Goal: Check status: Check status

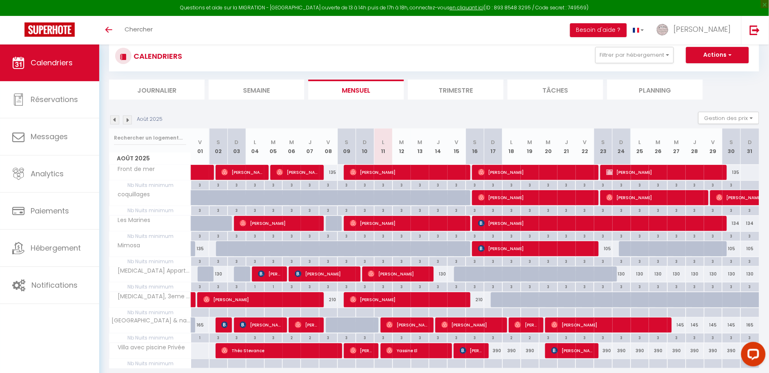
scroll to position [53, 0]
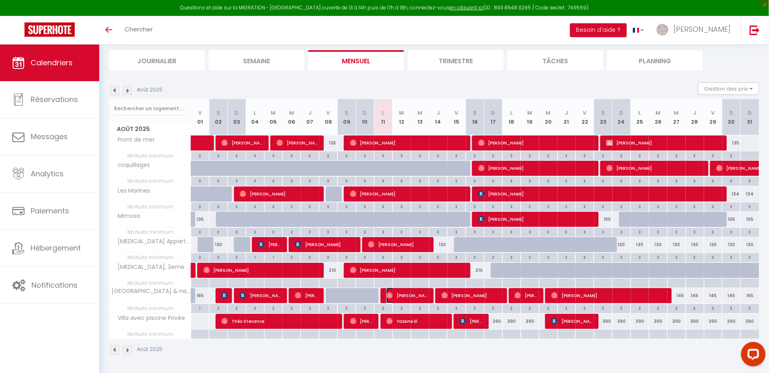
click at [417, 295] on span "[PERSON_NAME]" at bounding box center [407, 296] width 43 height 16
select select "OK"
select select "0"
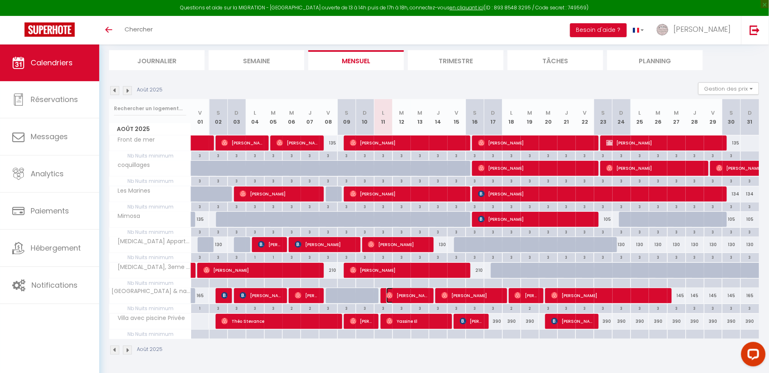
select select "1"
select select
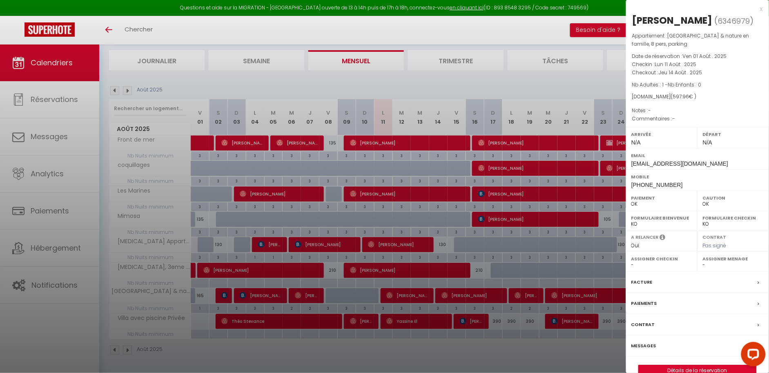
click at [653, 343] on label "Messages" at bounding box center [643, 346] width 25 height 9
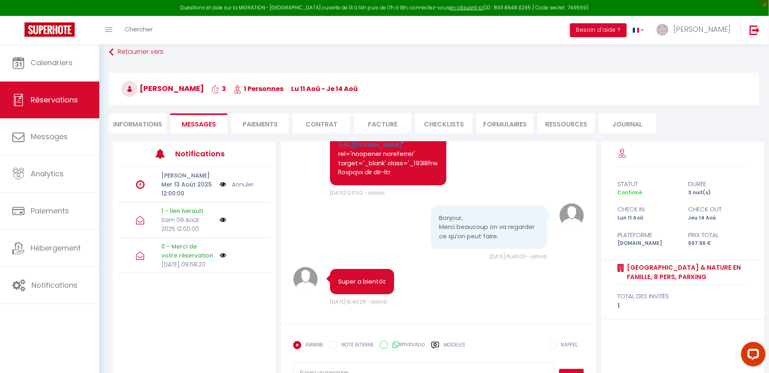
scroll to position [78, 0]
